Goal: Navigation & Orientation: Find specific page/section

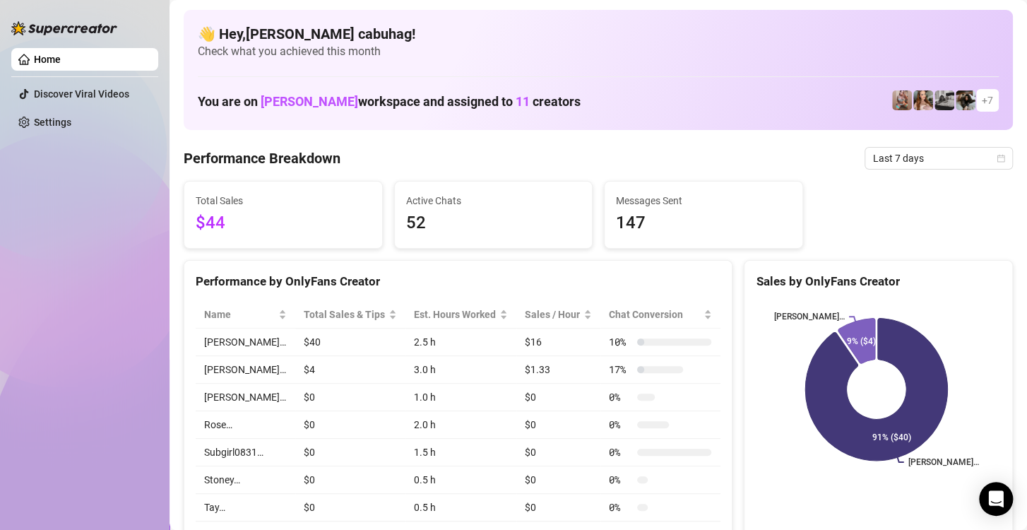
click at [49, 117] on link "Settings" at bounding box center [52, 122] width 37 height 11
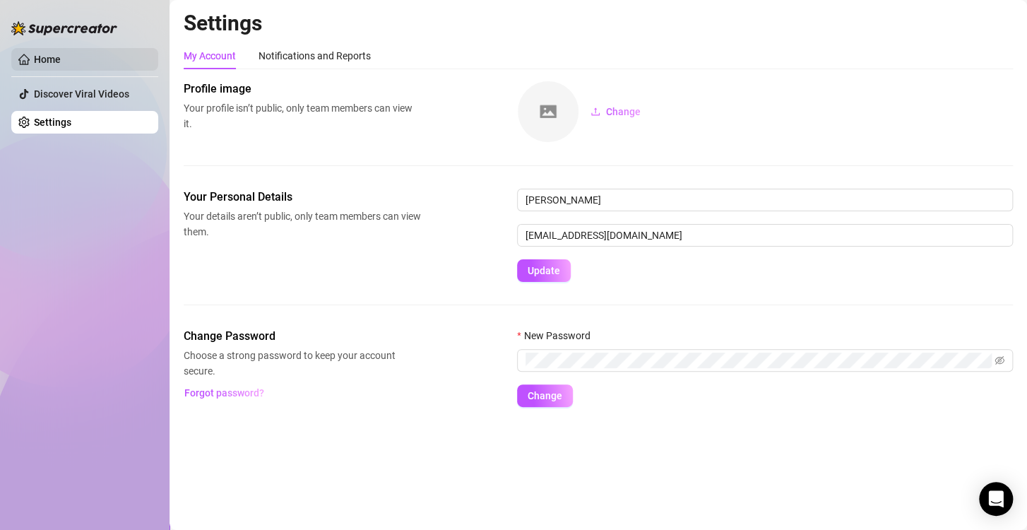
click at [50, 64] on link "Home" at bounding box center [47, 59] width 27 height 11
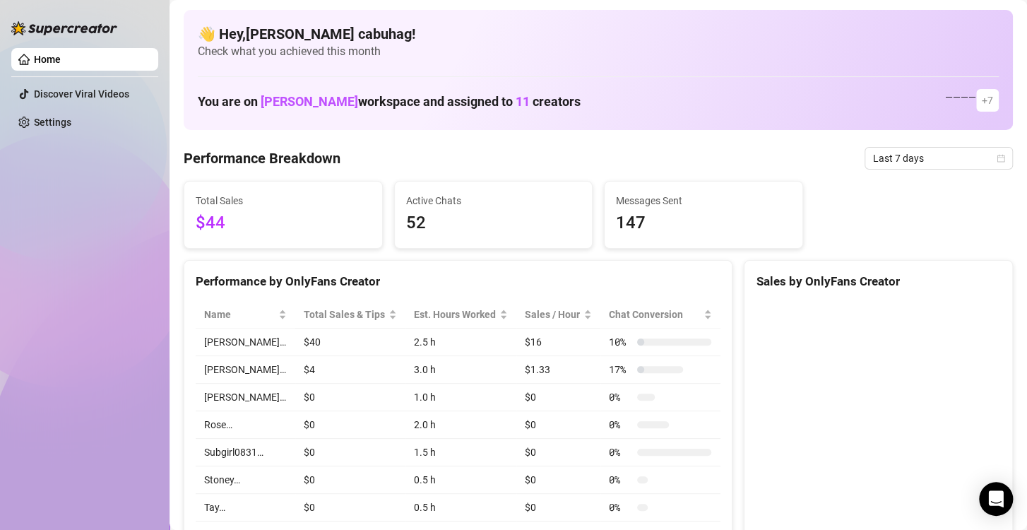
click at [52, 59] on link "Home" at bounding box center [47, 59] width 27 height 11
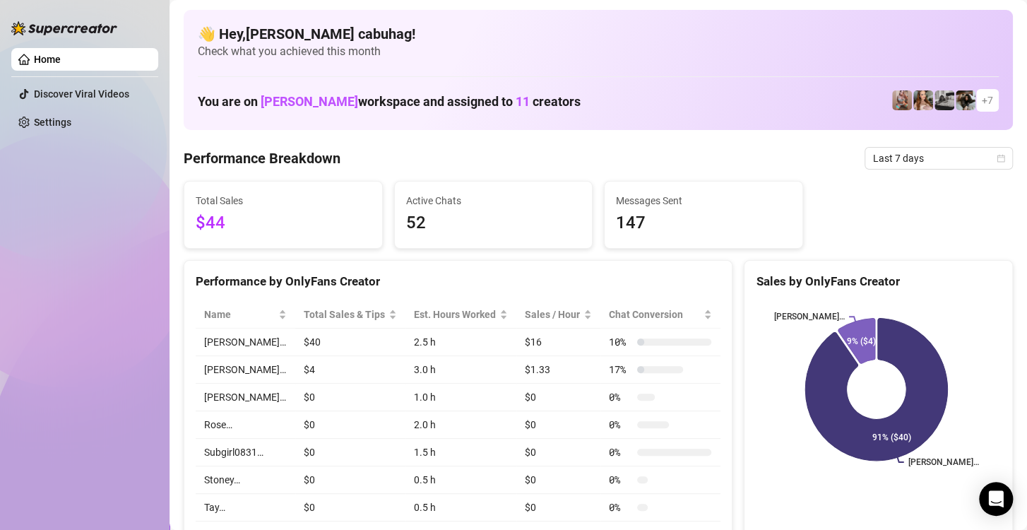
click at [39, 54] on link "Home" at bounding box center [47, 59] width 27 height 11
click at [962, 163] on span "Last 7 days" at bounding box center [938, 158] width 131 height 21
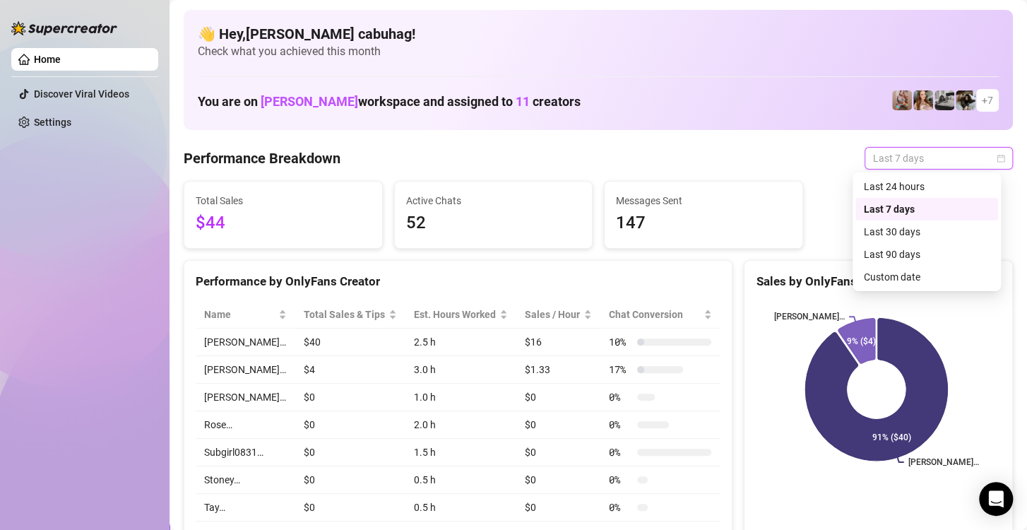
click at [922, 186] on div "Last 24 hours" at bounding box center [927, 187] width 126 height 16
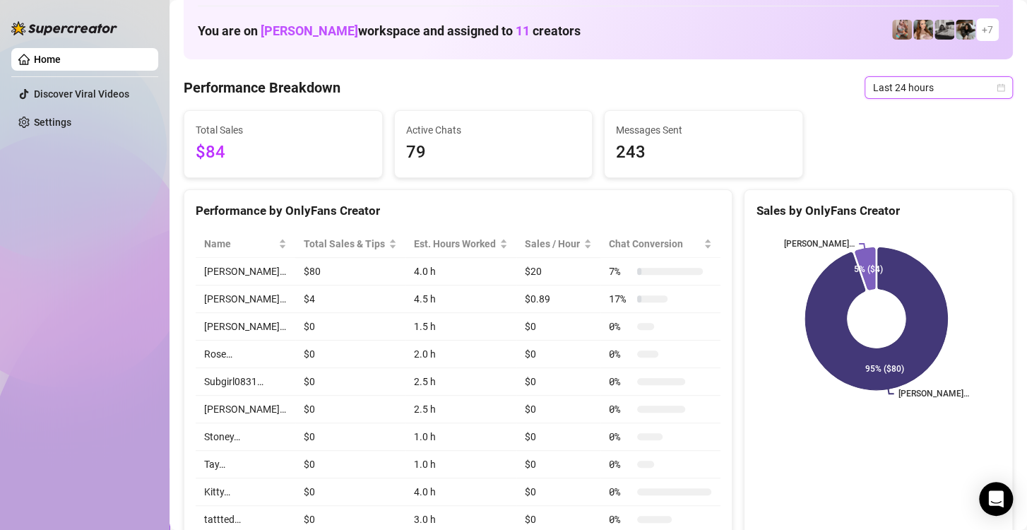
scroll to position [141, 0]
